Goal: Task Accomplishment & Management: Manage account settings

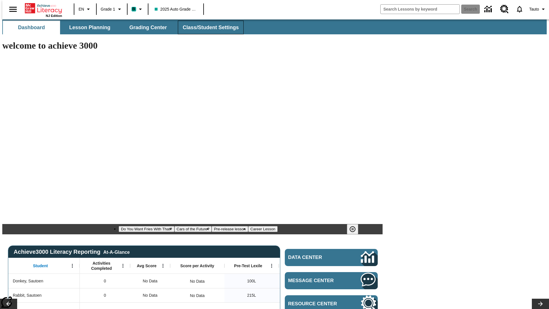
click at [207, 27] on span "Class/Student Settings" at bounding box center [211, 27] width 56 height 7
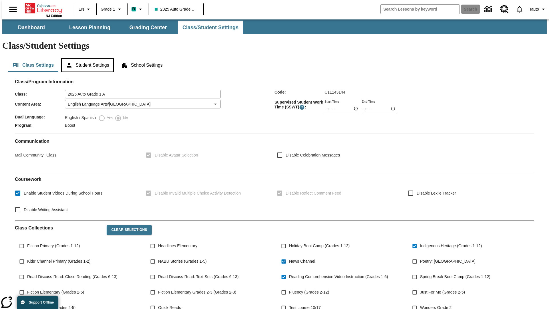
click at [86, 58] on button "Student Settings" at bounding box center [87, 65] width 52 height 14
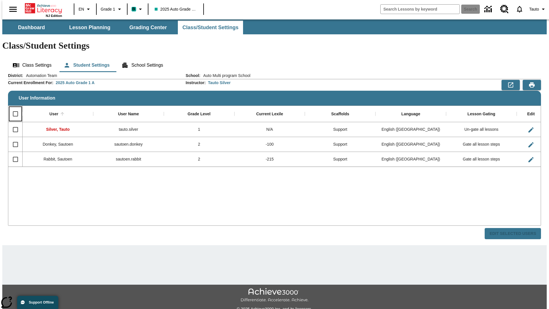
click at [13, 108] on input "Select all rows" at bounding box center [15, 114] width 12 height 12
checkbox input "true"
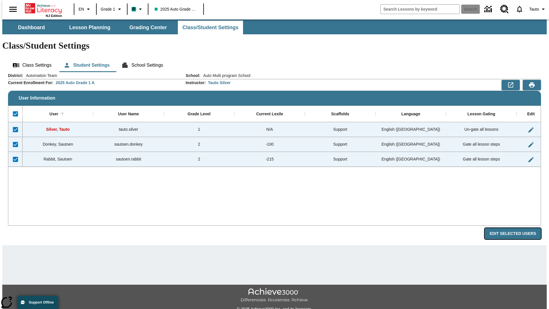
click at [517, 228] on button "Edit Selected Users" at bounding box center [512, 233] width 56 height 11
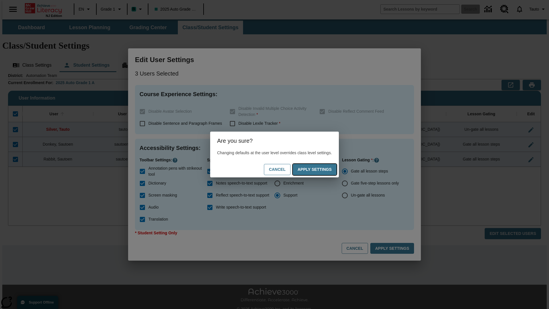
click at [320, 169] on button "Apply Settings" at bounding box center [315, 169] width 44 height 11
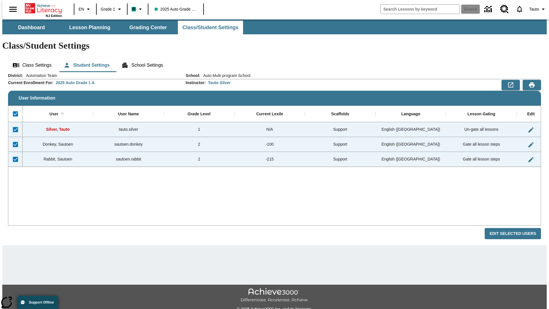
checkbox input "false"
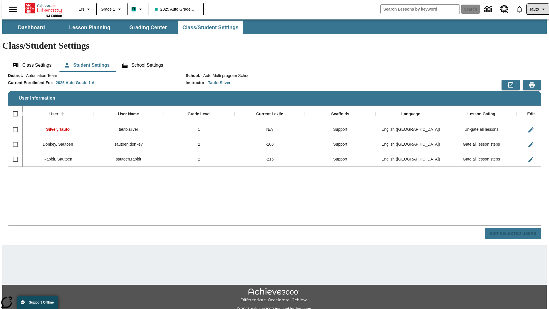
click at [535, 9] on span "Tauto" at bounding box center [534, 9] width 10 height 6
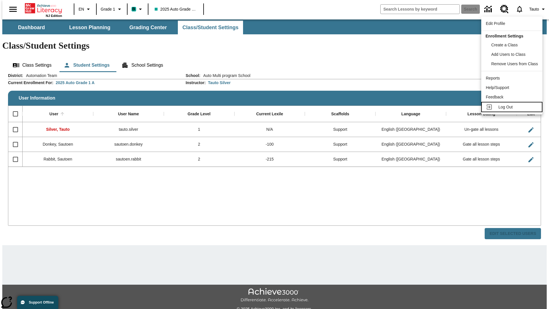
click at [512, 107] on span "Log Out" at bounding box center [505, 107] width 14 height 5
